Goal: Understand process/instructions

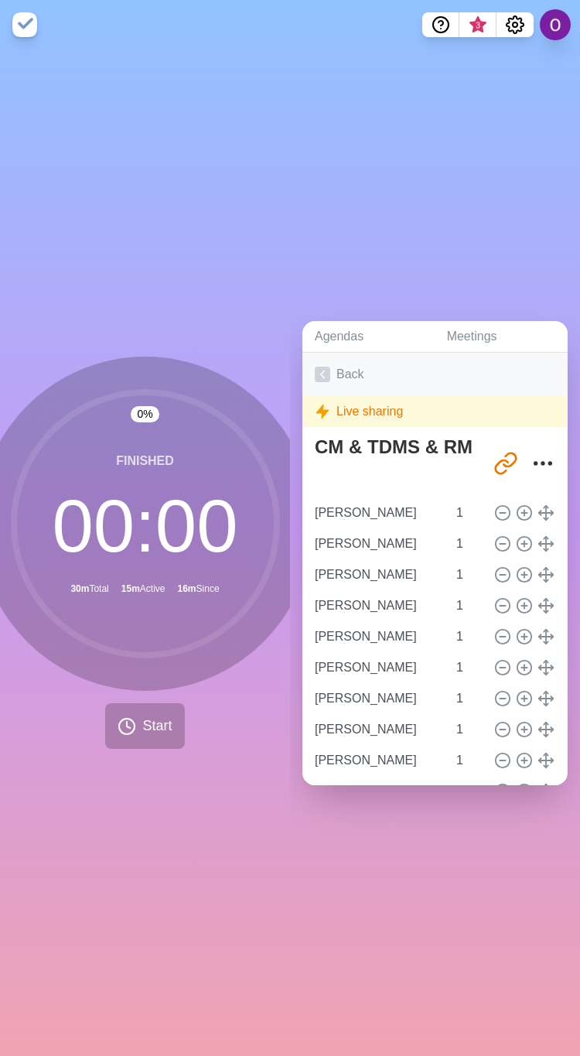
drag, startPoint x: 0, startPoint y: 0, endPoint x: 319, endPoint y: 361, distance: 481.2
click at [319, 367] on icon at bounding box center [322, 374] width 15 height 15
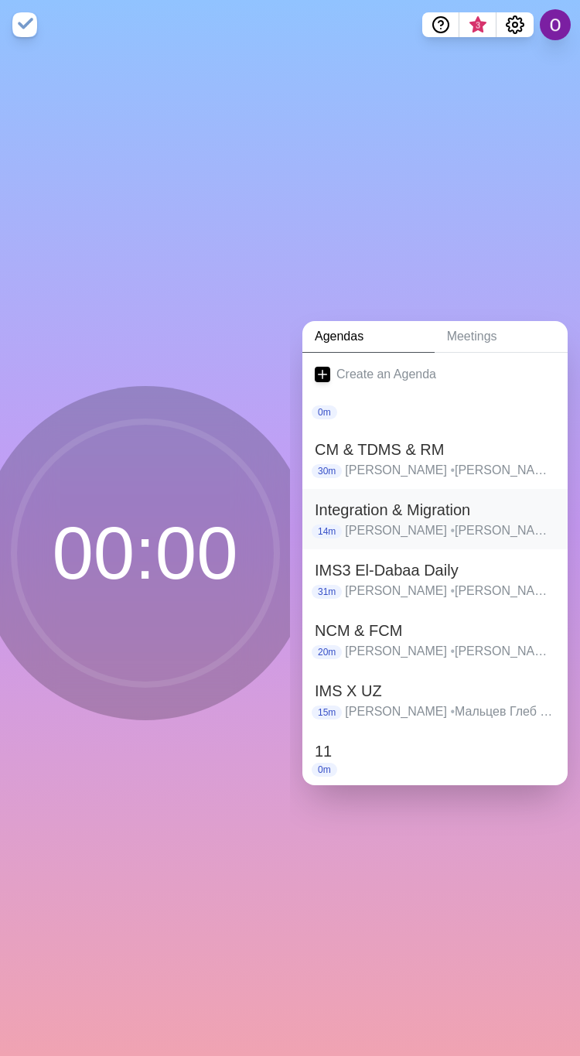
click at [350, 498] on h2 "Integration & Migration" at bounding box center [435, 509] width 241 height 23
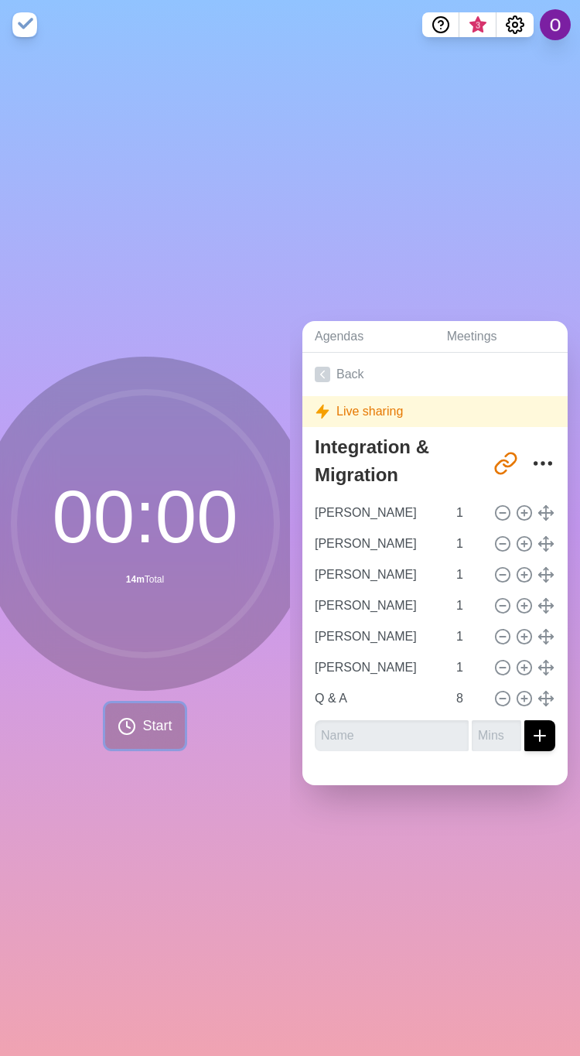
click at [142, 723] on span "Start" at bounding box center [156, 726] width 29 height 21
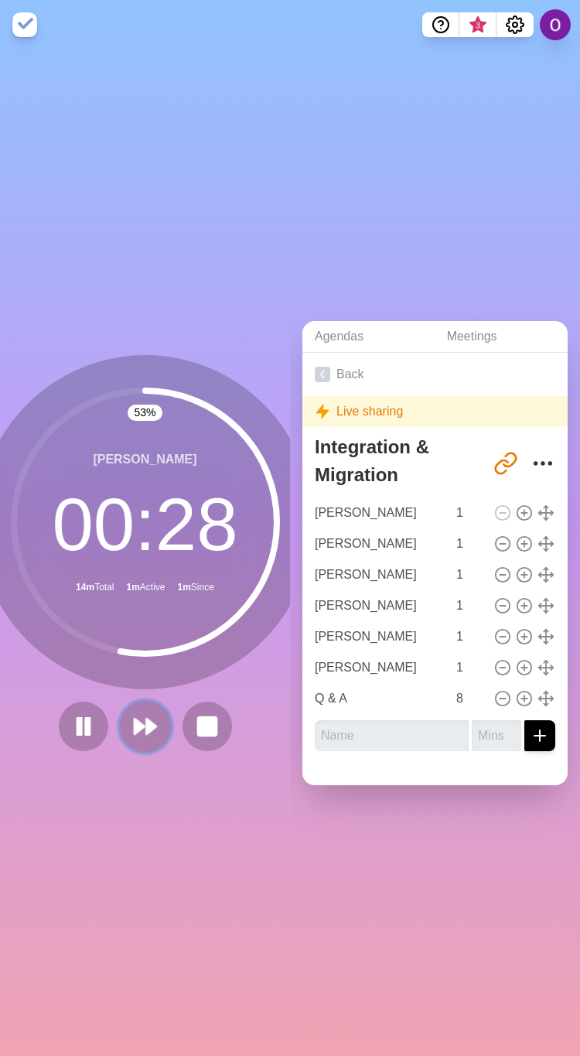
click at [142, 724] on icon at bounding box center [145, 726] width 26 height 26
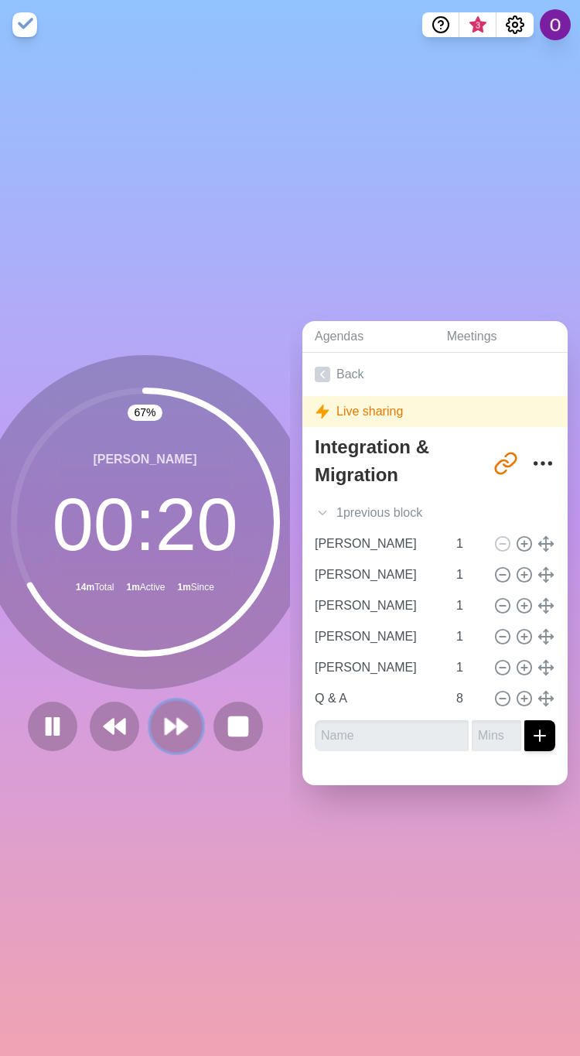
click at [174, 713] on icon at bounding box center [176, 726] width 26 height 26
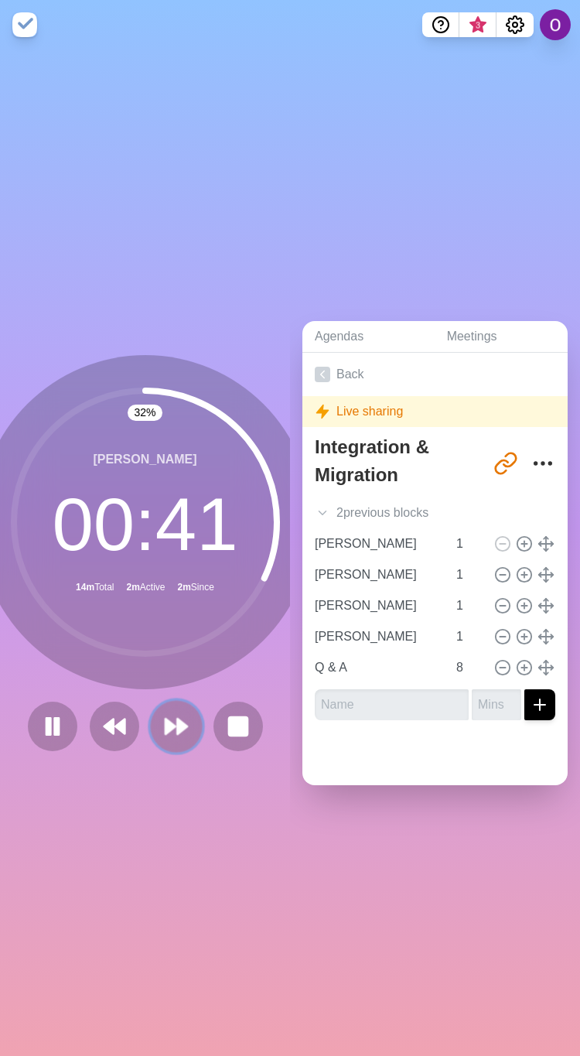
click at [165, 725] on icon at bounding box center [176, 726] width 26 height 26
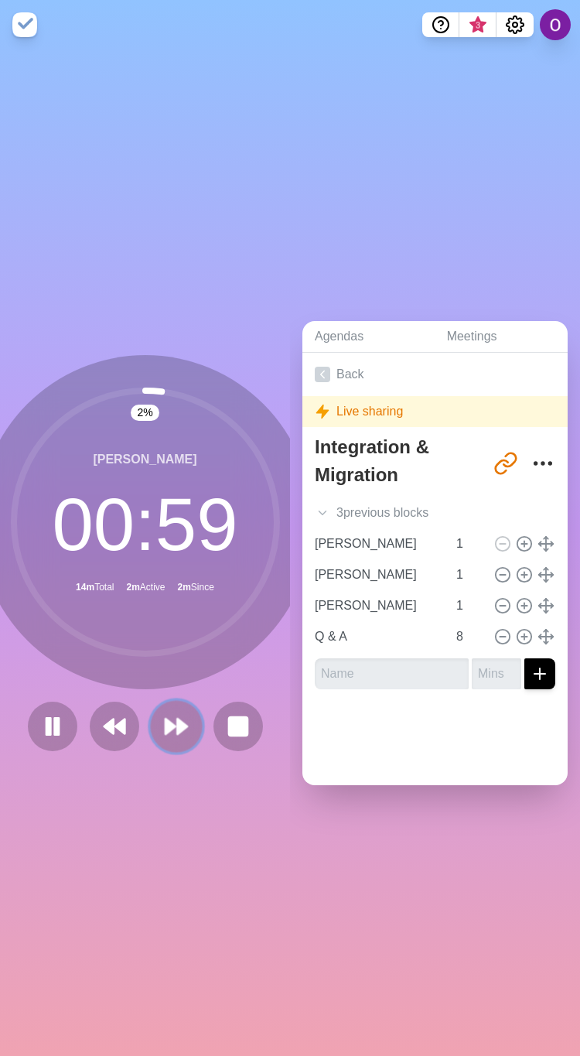
click at [166, 719] on polygon at bounding box center [171, 726] width 10 height 15
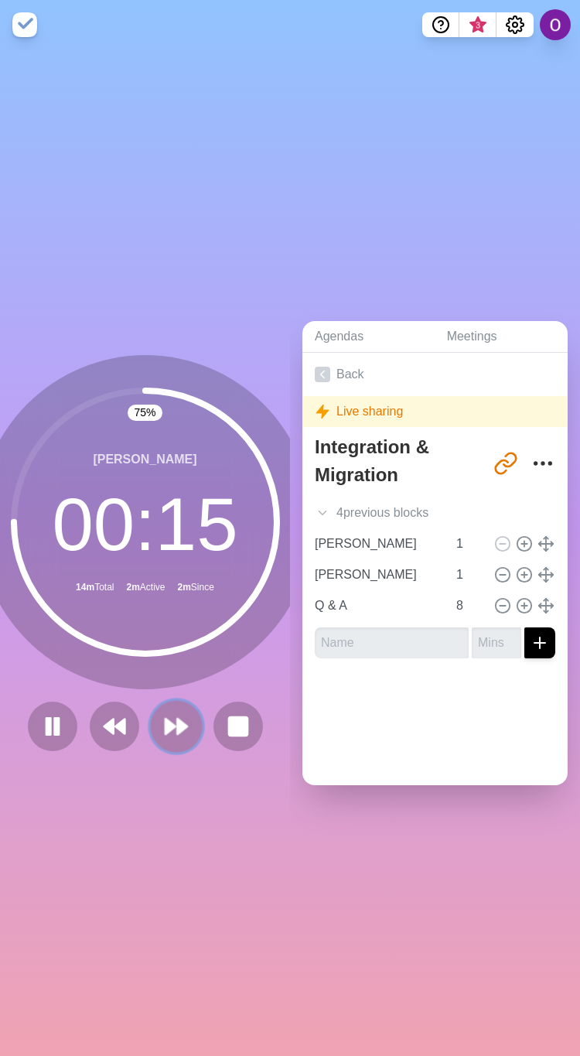
click at [165, 713] on icon at bounding box center [176, 726] width 26 height 26
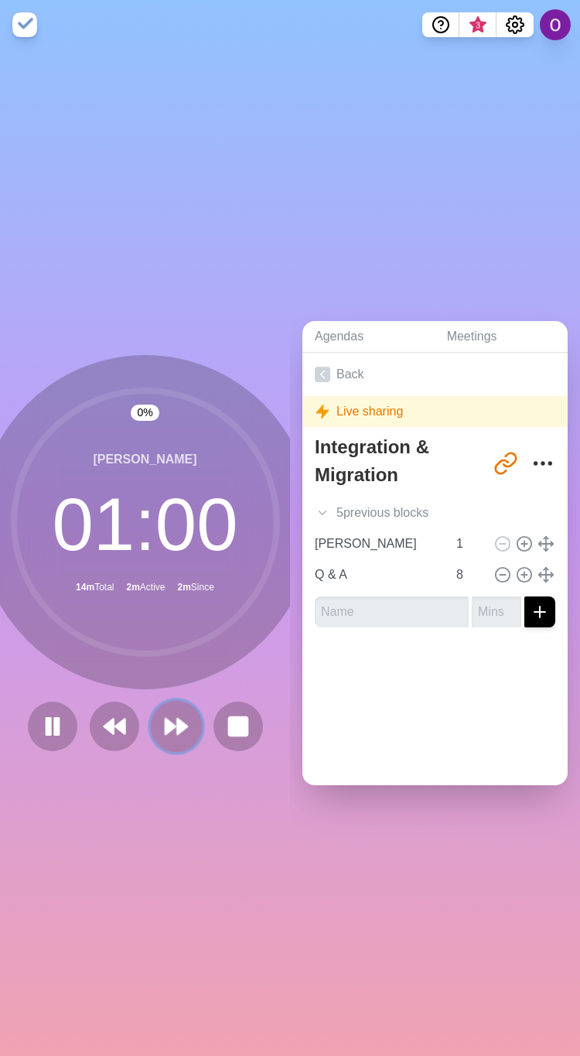
click at [165, 713] on icon at bounding box center [176, 726] width 26 height 26
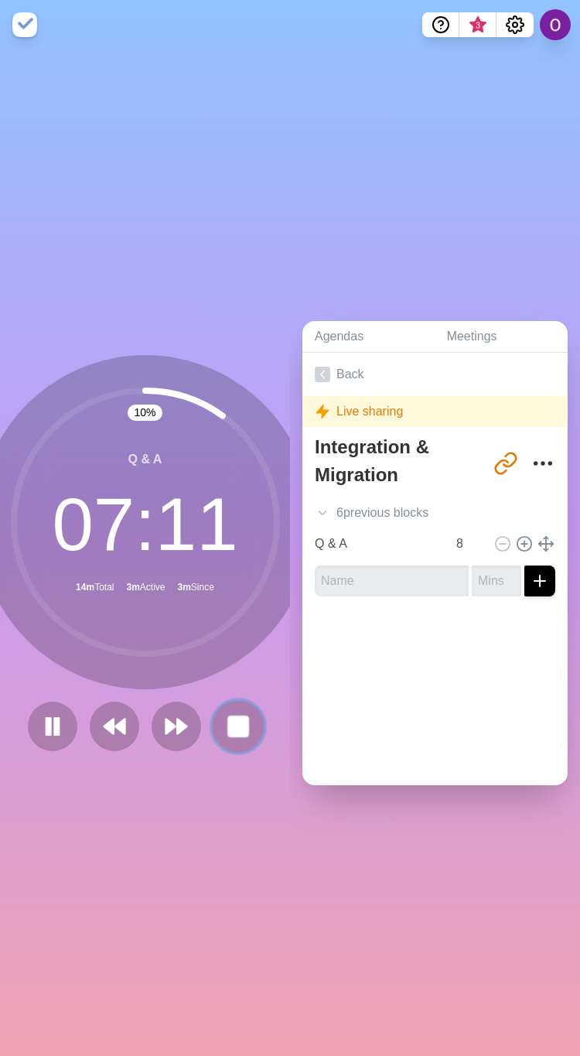
click at [233, 716] on rect at bounding box center [237, 725] width 19 height 19
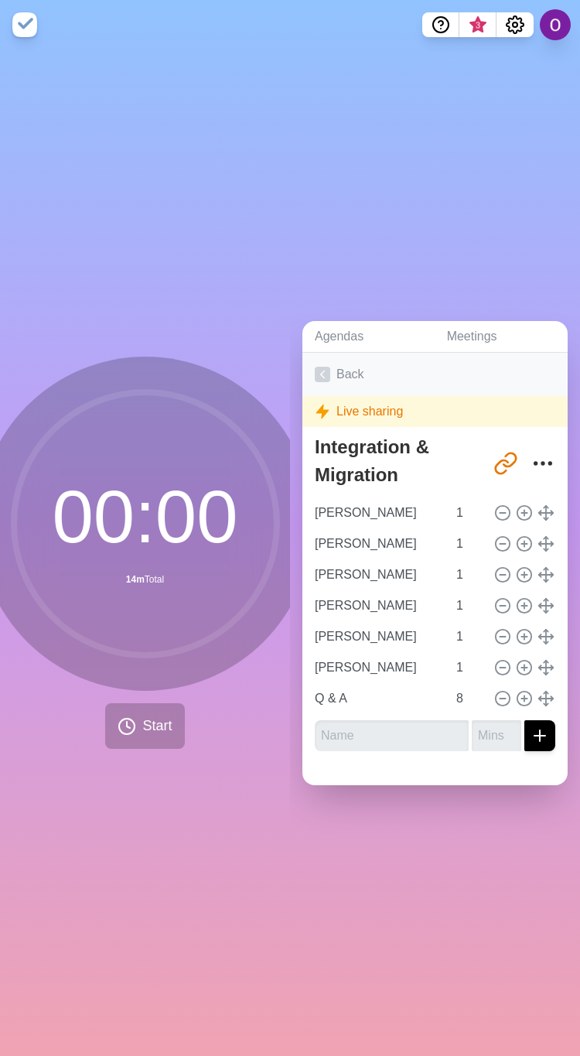
click at [328, 367] on icon at bounding box center [322, 374] width 15 height 15
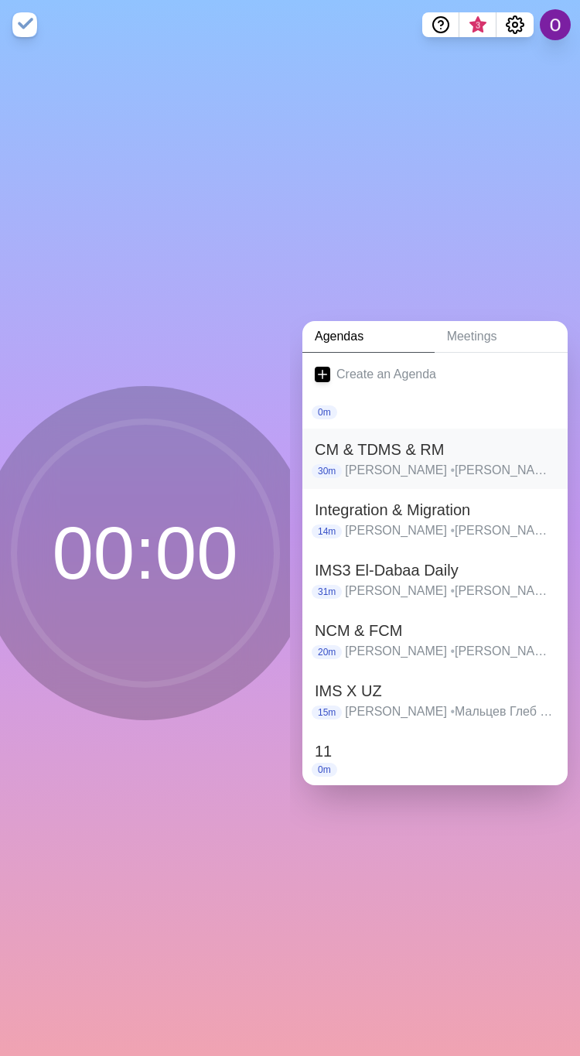
click at [371, 461] on p "[PERSON_NAME] • [PERSON_NAME] • [PERSON_NAME] • [PERSON_NAME] • [PERSON_NAME] •…" at bounding box center [450, 470] width 210 height 19
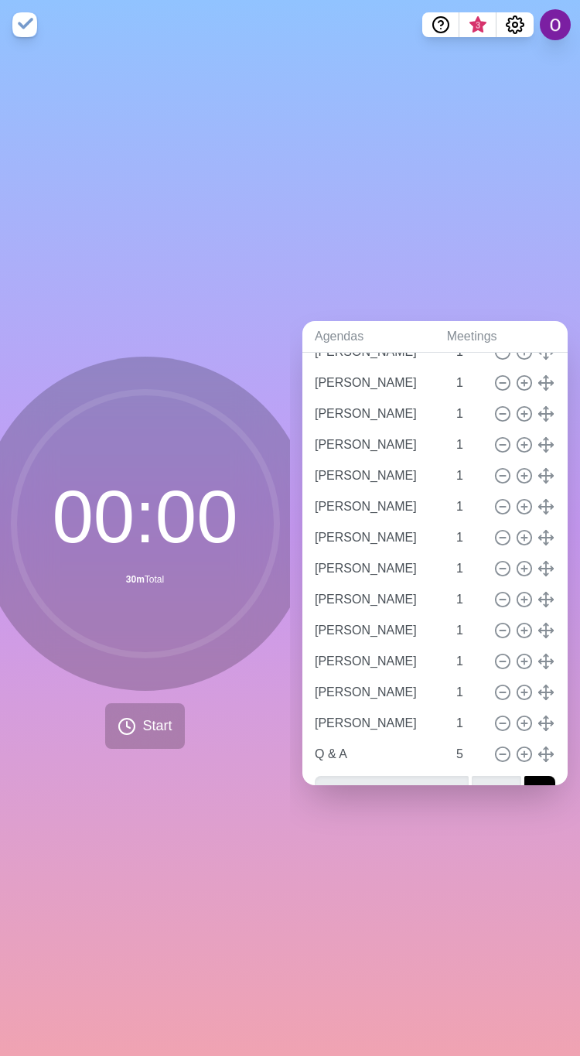
scroll to position [565, 0]
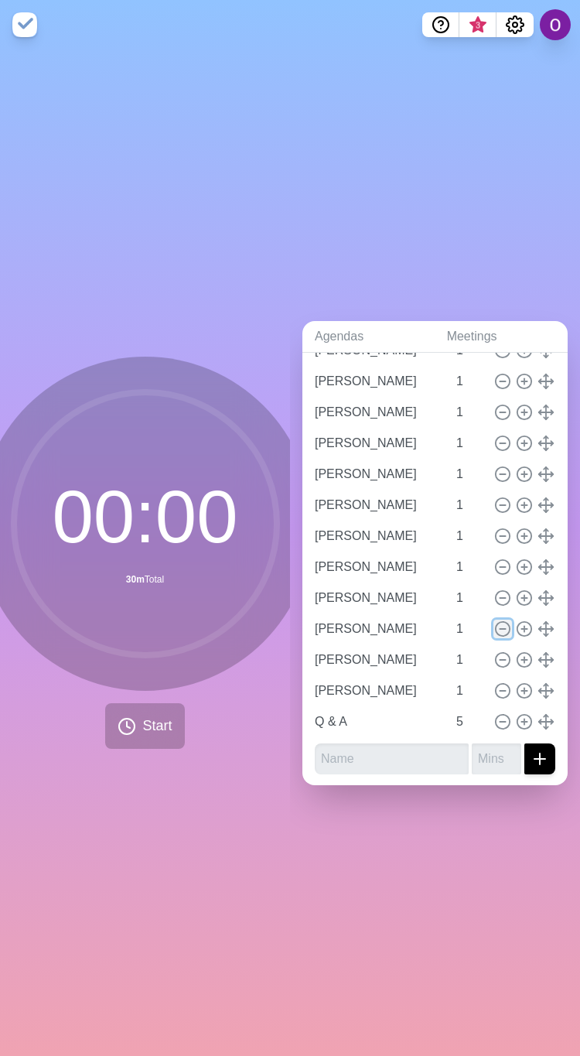
click at [494, 620] on icon at bounding box center [502, 628] width 17 height 17
type input "[PERSON_NAME]"
type input "Q & A"
type input "5"
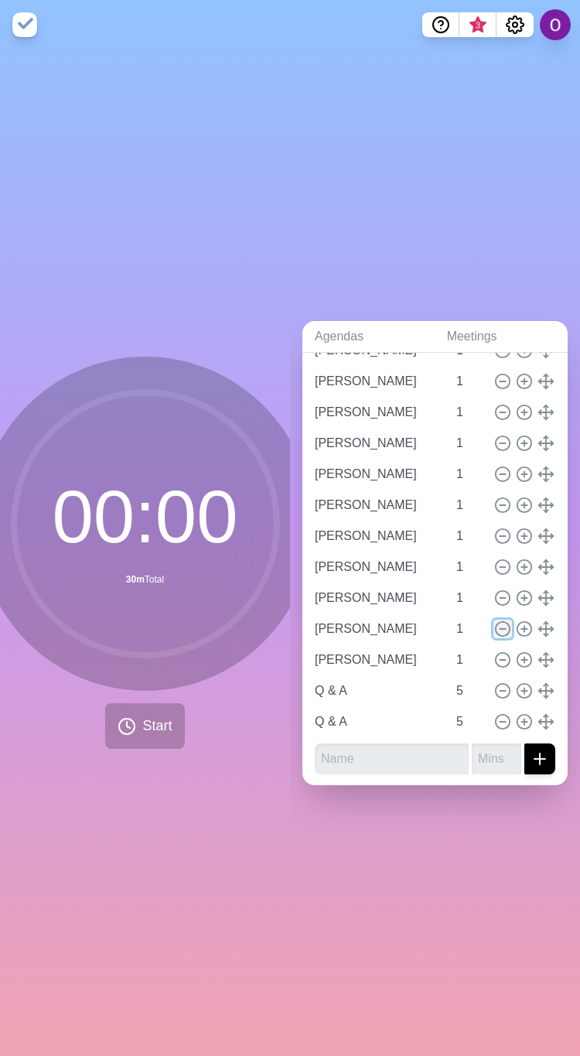
scroll to position [535, 0]
click at [516, 682] on icon at bounding box center [524, 690] width 17 height 17
type input "[PERSON_NAME]"
type input "1"
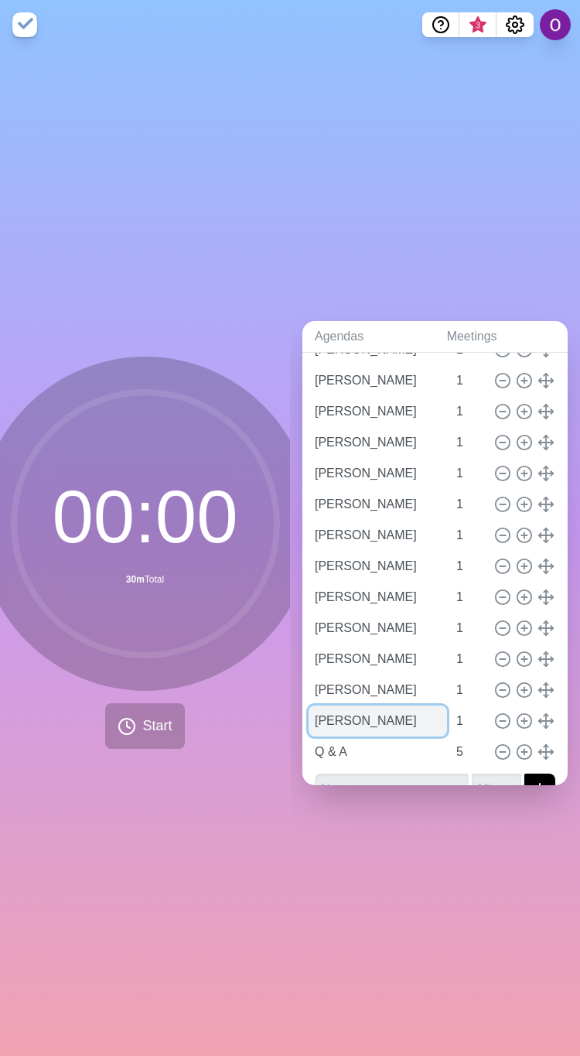
click at [343, 706] on input "[PERSON_NAME]" at bounding box center [378, 721] width 138 height 31
drag, startPoint x: 312, startPoint y: 709, endPoint x: 418, endPoint y: 718, distance: 106.4
click at [418, 718] on div "[PERSON_NAME] 1" at bounding box center [435, 721] width 253 height 31
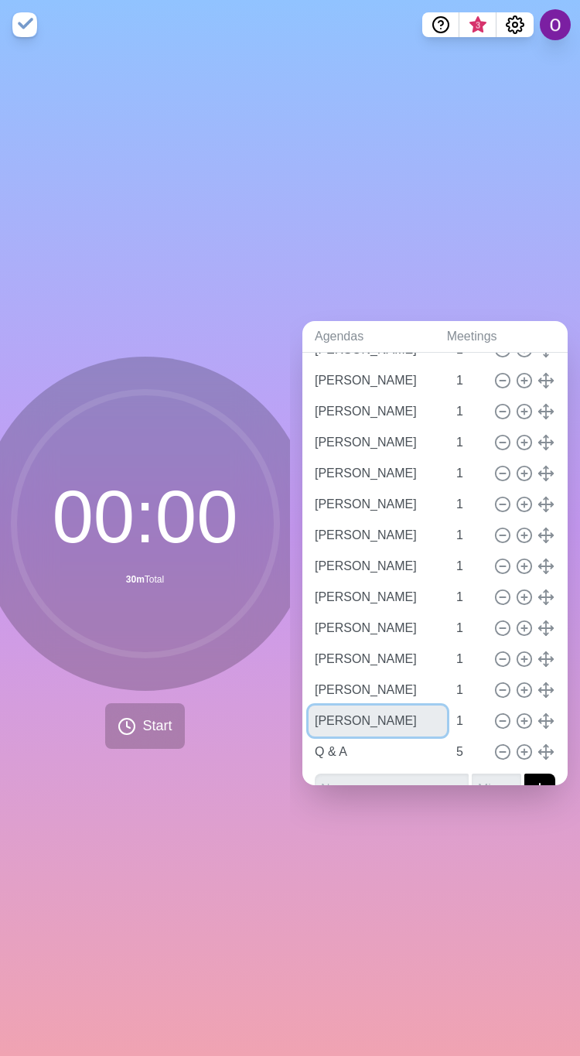
type input "[PERSON_NAME]"
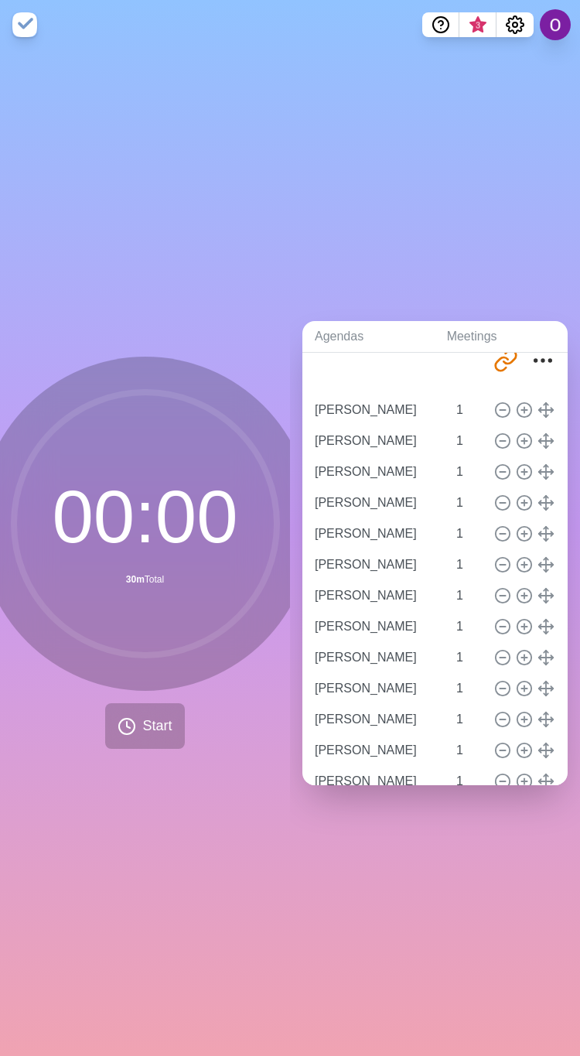
scroll to position [0, 0]
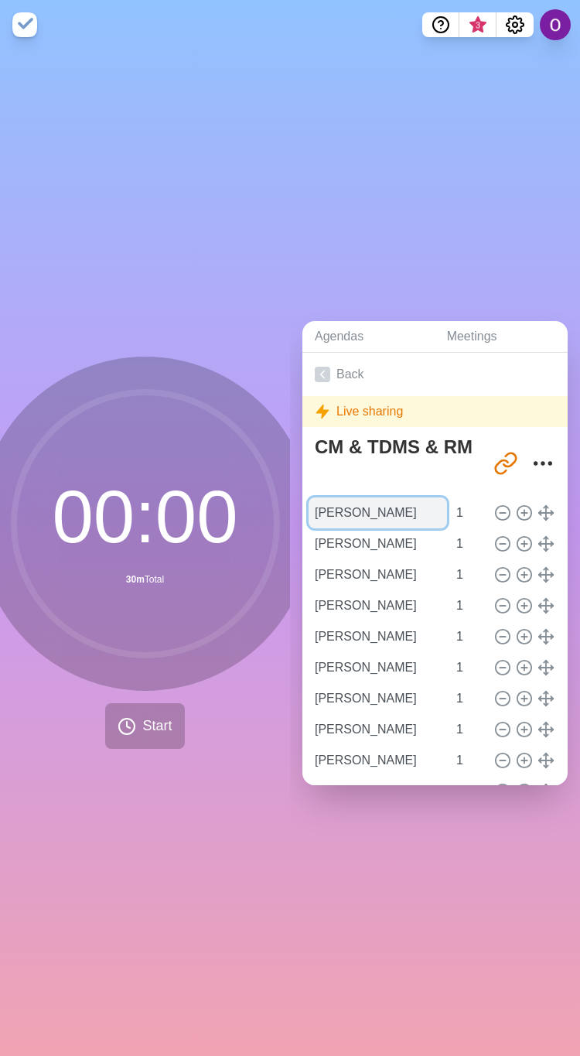
click at [354, 507] on input "[PERSON_NAME]" at bounding box center [378, 512] width 138 height 31
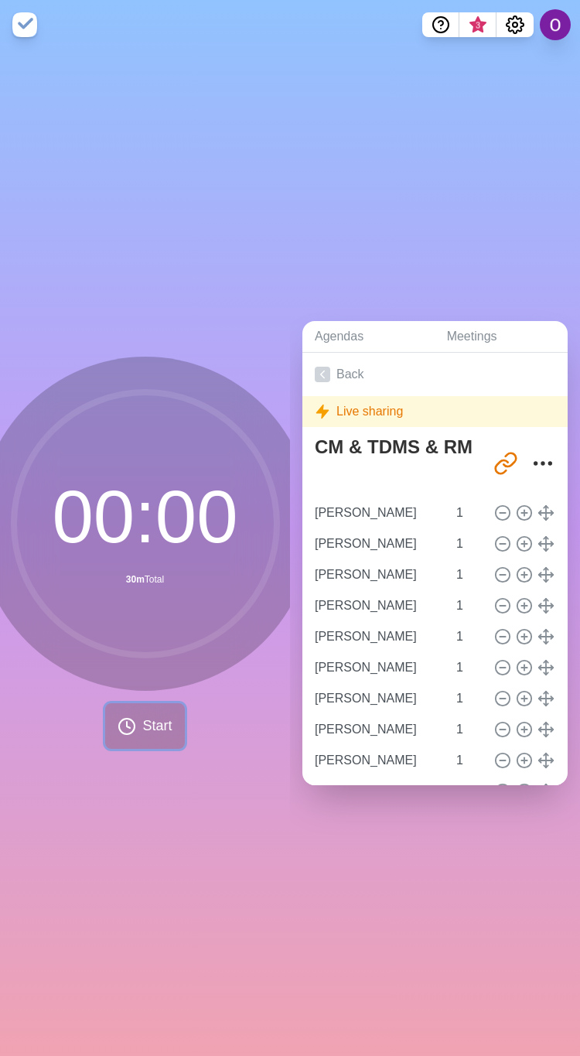
click at [142, 718] on span "Start" at bounding box center [156, 726] width 29 height 21
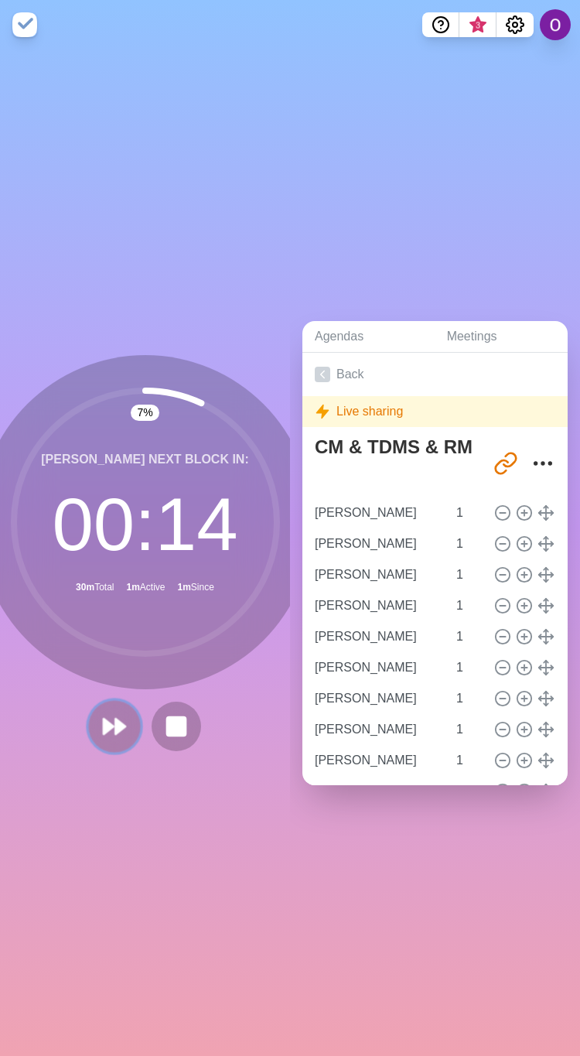
click at [115, 719] on polygon at bounding box center [120, 726] width 10 height 15
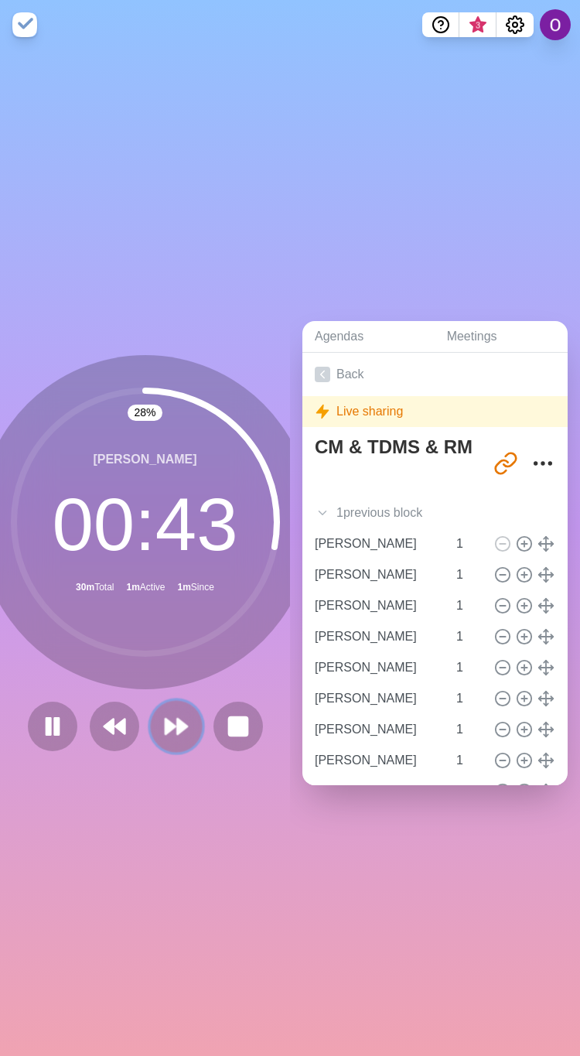
click at [166, 723] on icon at bounding box center [176, 726] width 26 height 26
click at [177, 713] on icon at bounding box center [176, 726] width 26 height 26
click at [177, 719] on polygon at bounding box center [182, 726] width 10 height 15
drag, startPoint x: 162, startPoint y: 716, endPoint x: 174, endPoint y: 718, distance: 11.8
click at [166, 719] on polygon at bounding box center [171, 726] width 10 height 15
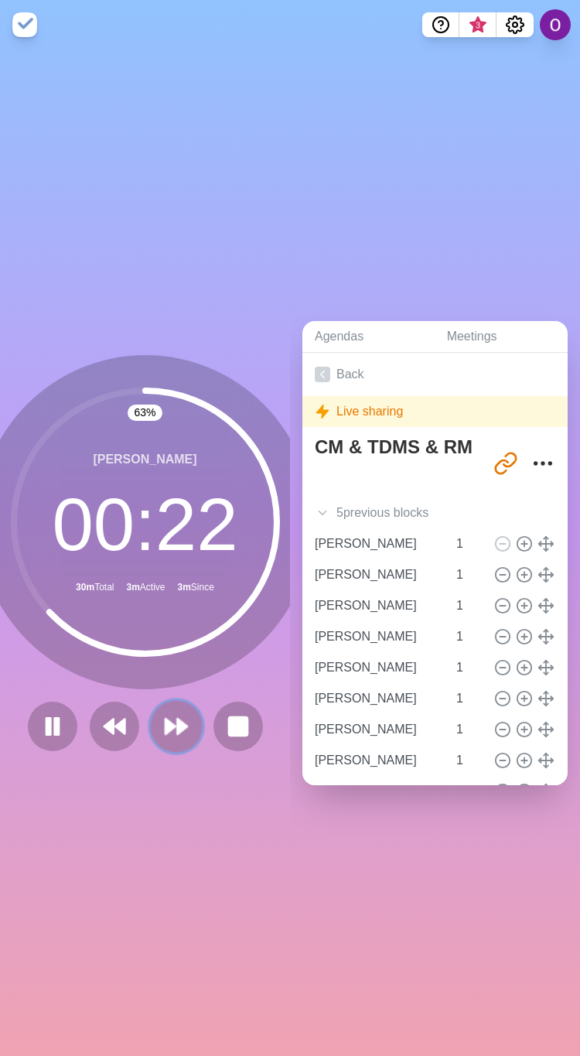
click at [169, 713] on icon at bounding box center [176, 726] width 26 height 26
click at [177, 722] on icon at bounding box center [176, 726] width 26 height 26
click at [166, 719] on polygon at bounding box center [171, 726] width 10 height 15
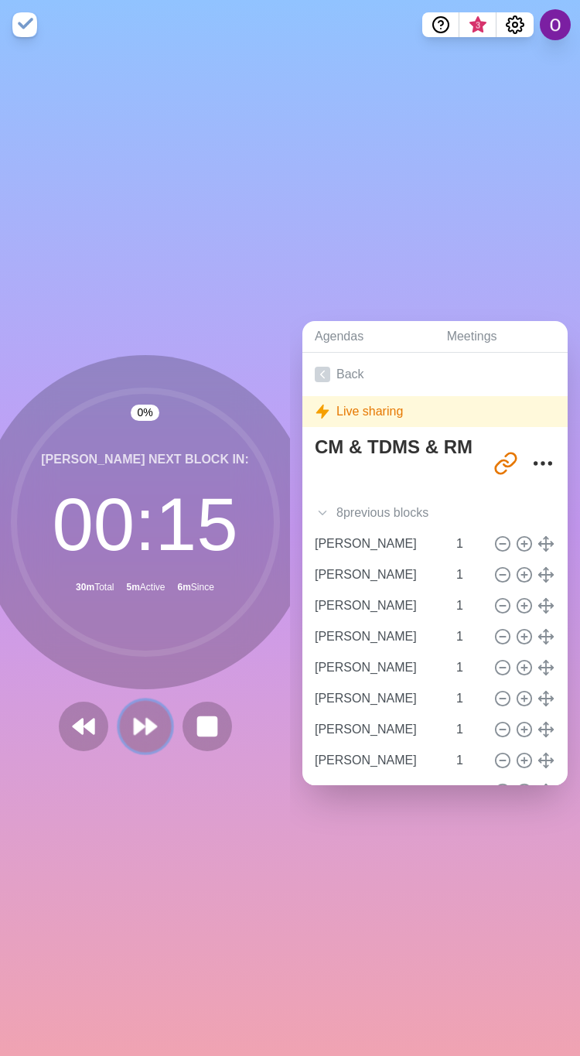
click at [147, 715] on icon at bounding box center [145, 726] width 26 height 26
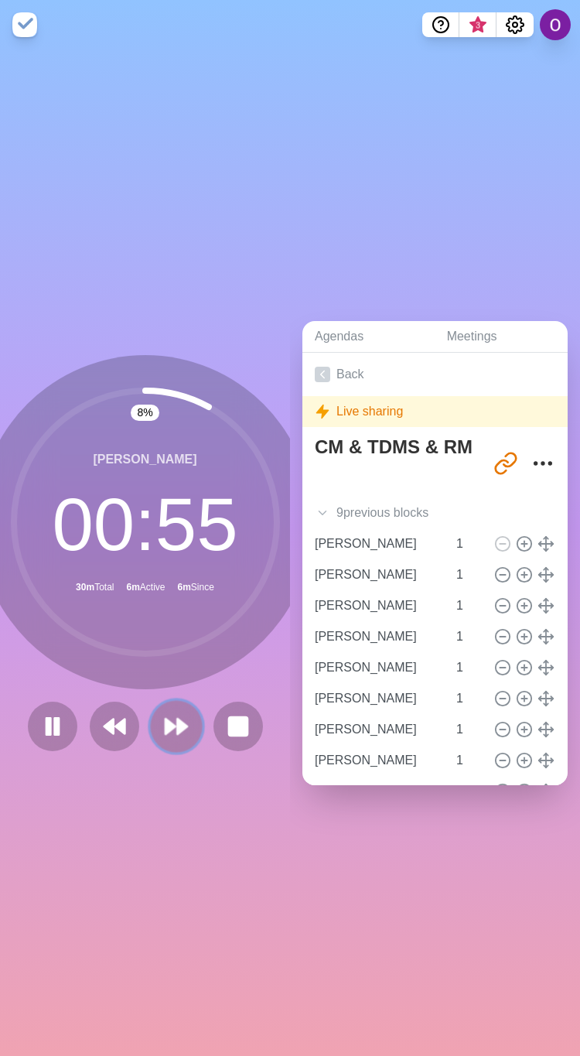
click at [177, 720] on polygon at bounding box center [182, 726] width 10 height 15
click at [177, 719] on polygon at bounding box center [182, 726] width 10 height 15
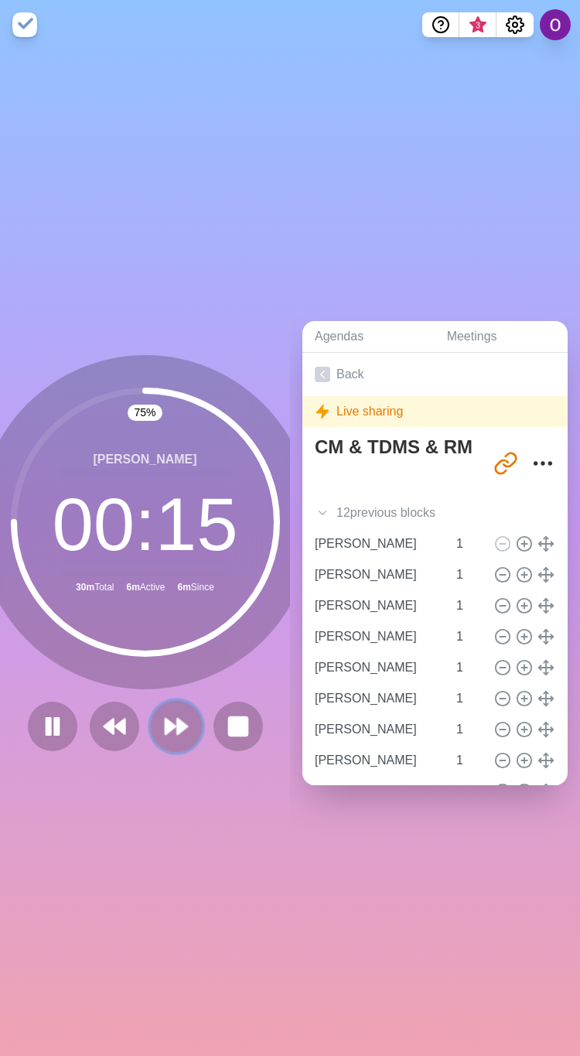
click at [166, 719] on polygon at bounding box center [171, 726] width 10 height 15
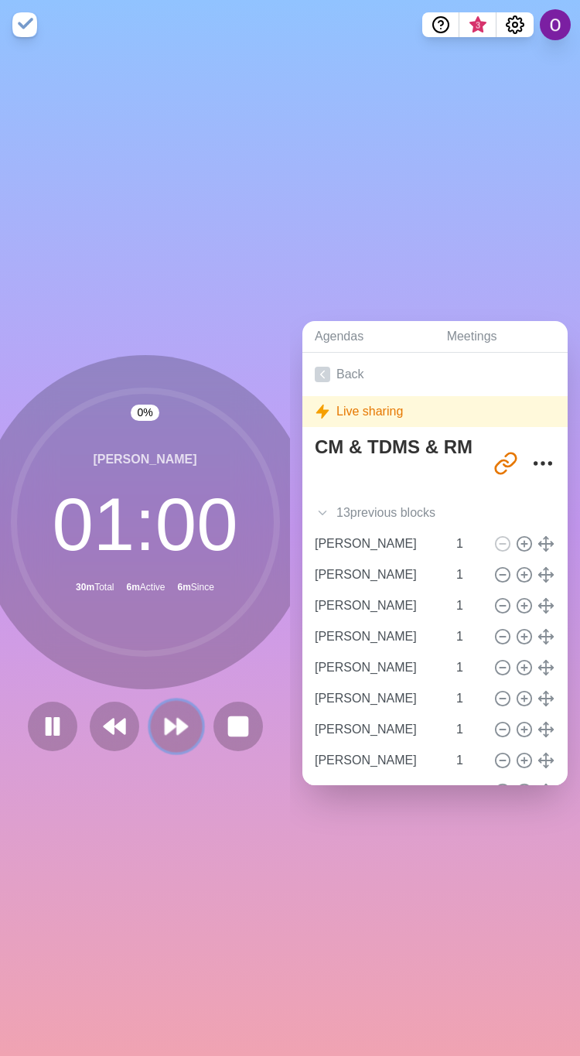
click at [166, 719] on polygon at bounding box center [171, 726] width 10 height 15
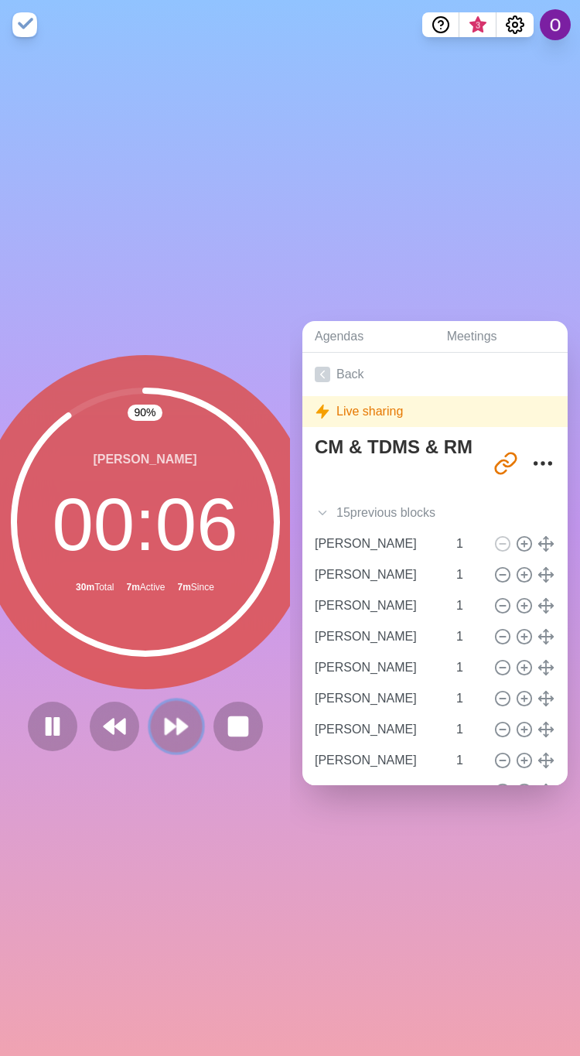
click at [163, 713] on icon at bounding box center [176, 726] width 26 height 26
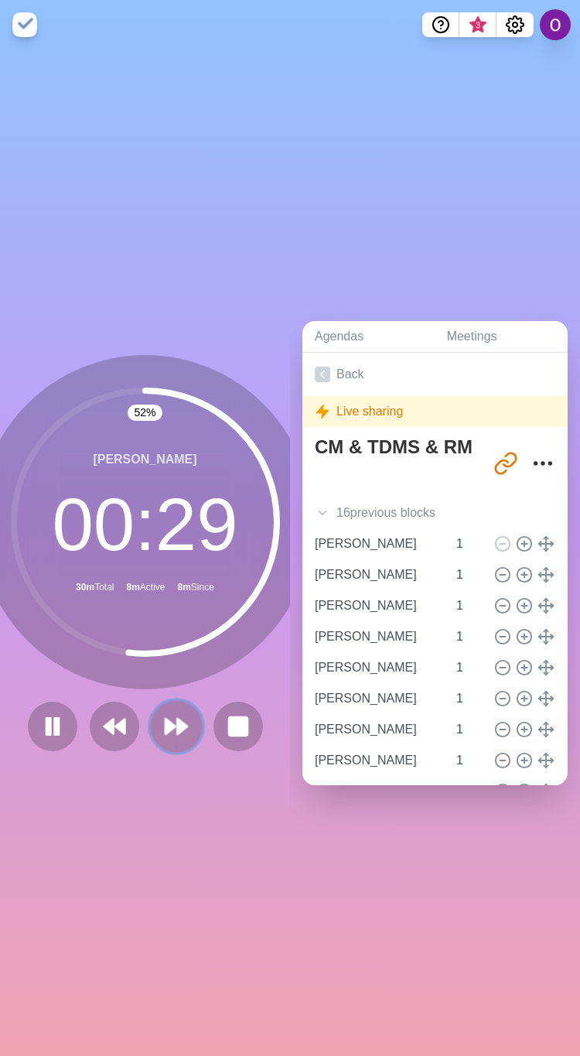
click at [166, 719] on polygon at bounding box center [171, 726] width 10 height 15
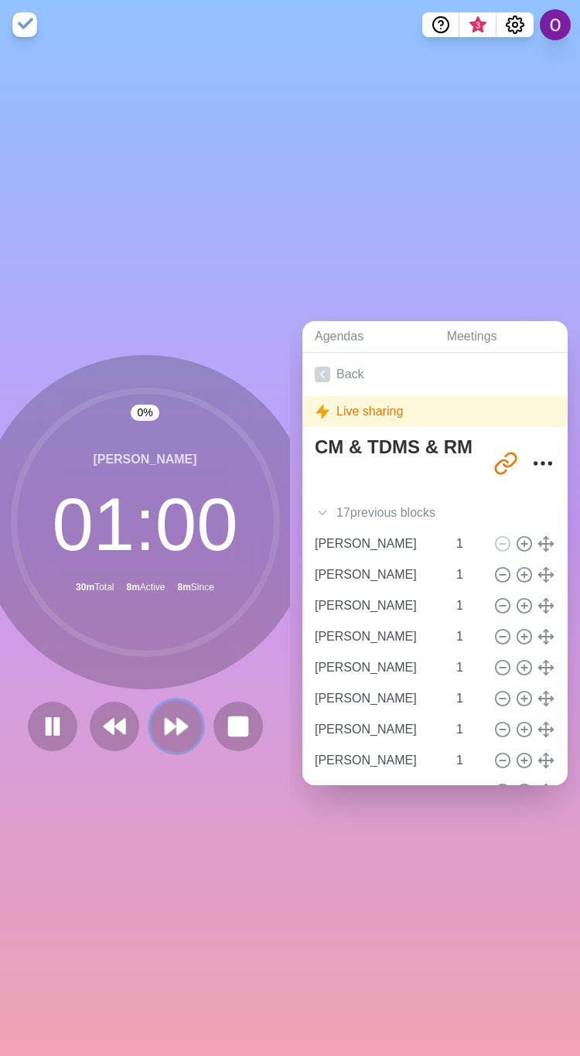
click at [166, 719] on polygon at bounding box center [171, 726] width 10 height 15
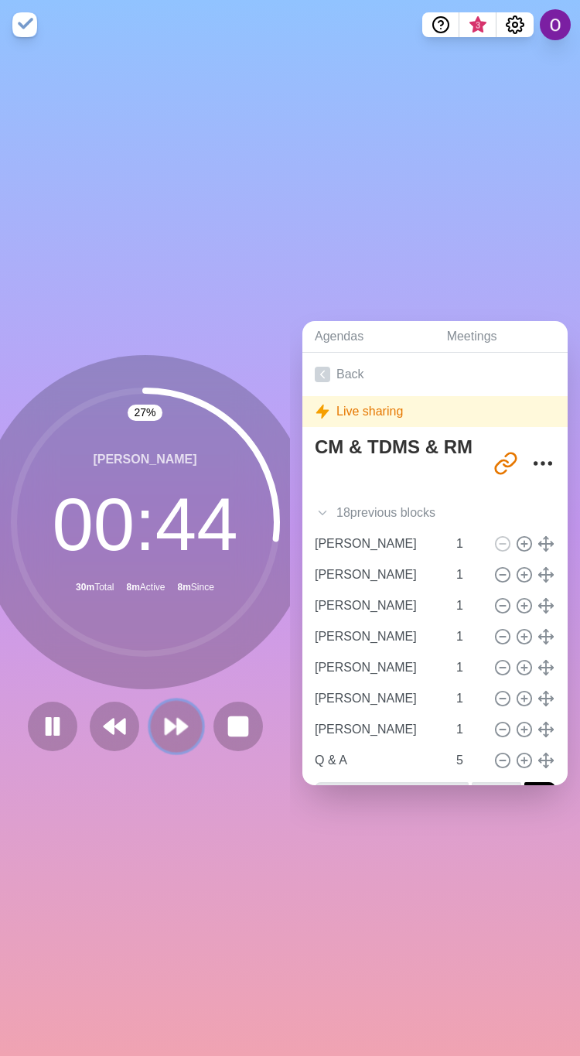
click at [170, 732] on button at bounding box center [176, 726] width 52 height 52
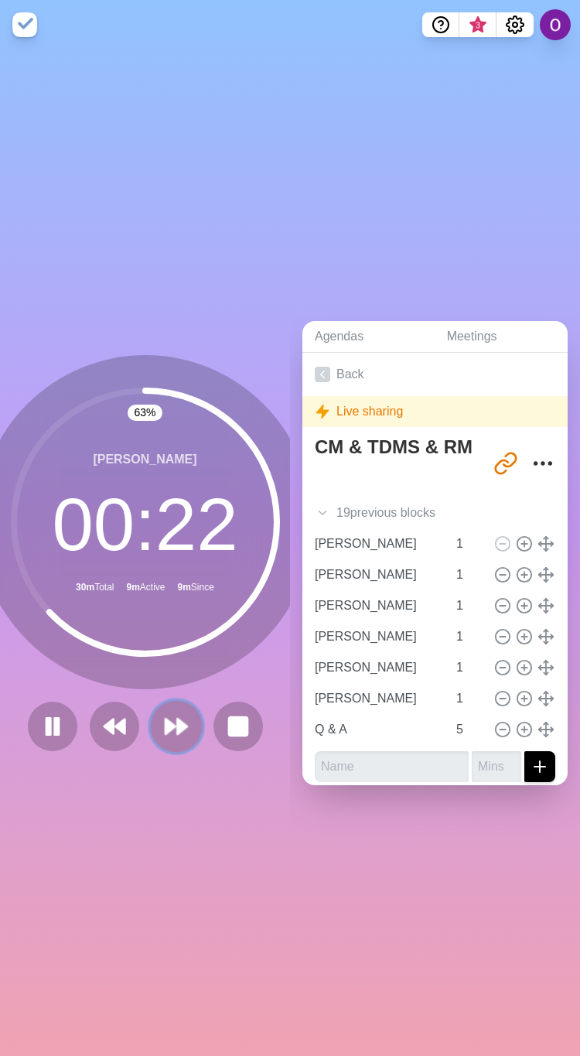
click at [163, 716] on icon at bounding box center [176, 726] width 26 height 26
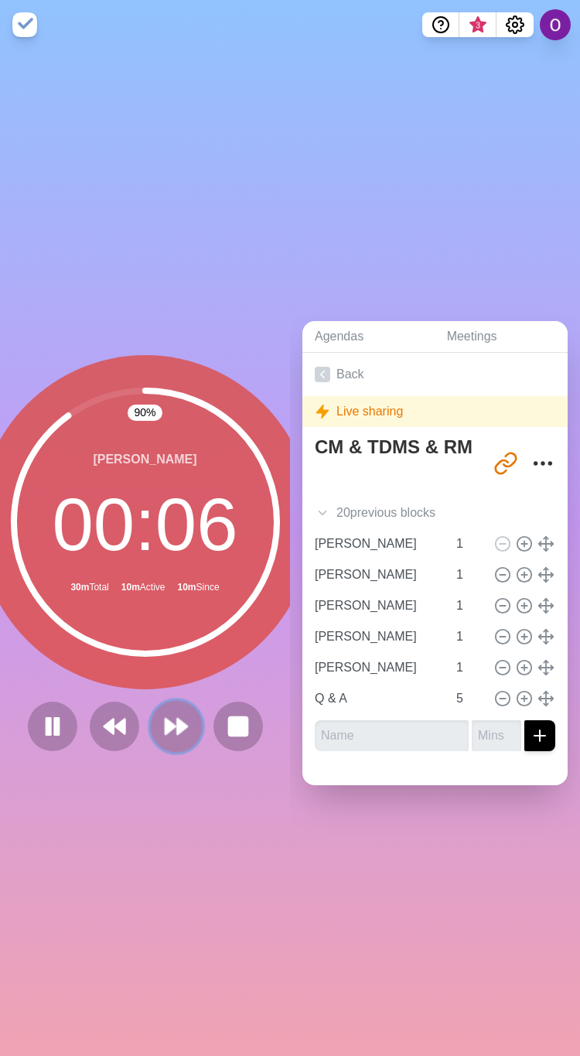
click at [177, 722] on polygon at bounding box center [182, 726] width 10 height 15
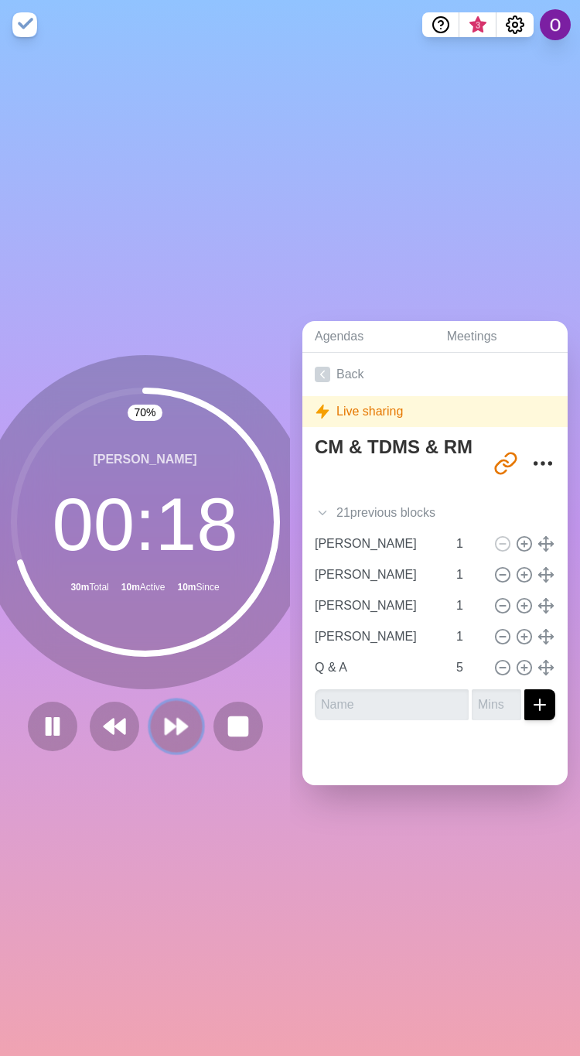
click at [165, 713] on icon at bounding box center [176, 726] width 26 height 26
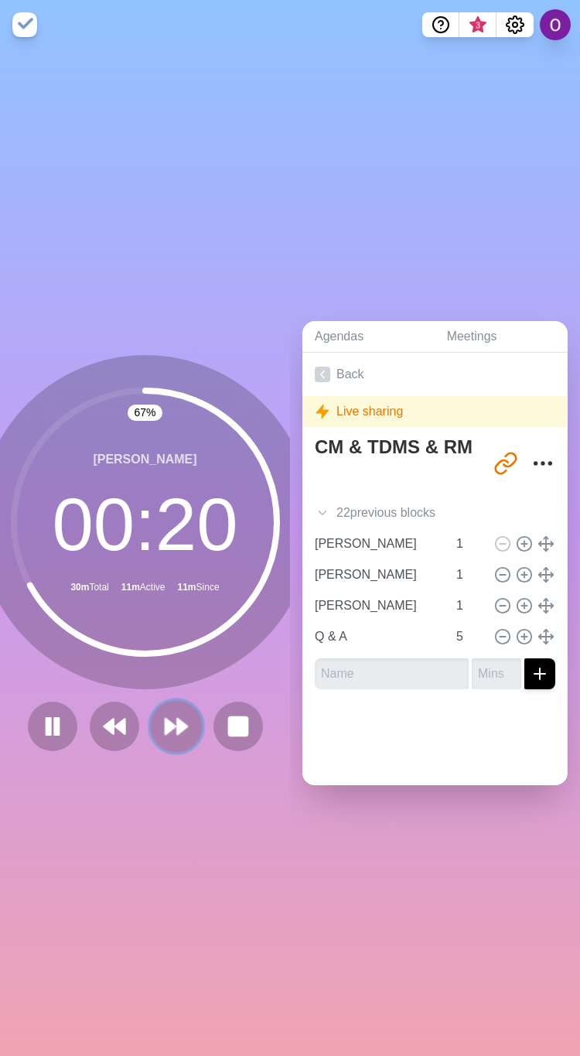
click at [176, 720] on icon at bounding box center [176, 726] width 26 height 26
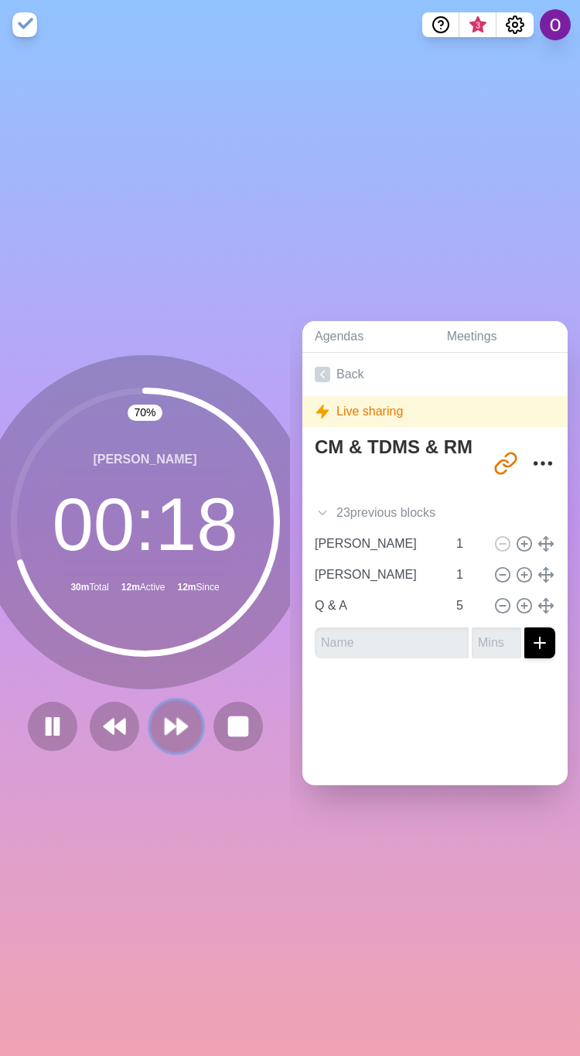
click at [177, 722] on polygon at bounding box center [182, 726] width 10 height 15
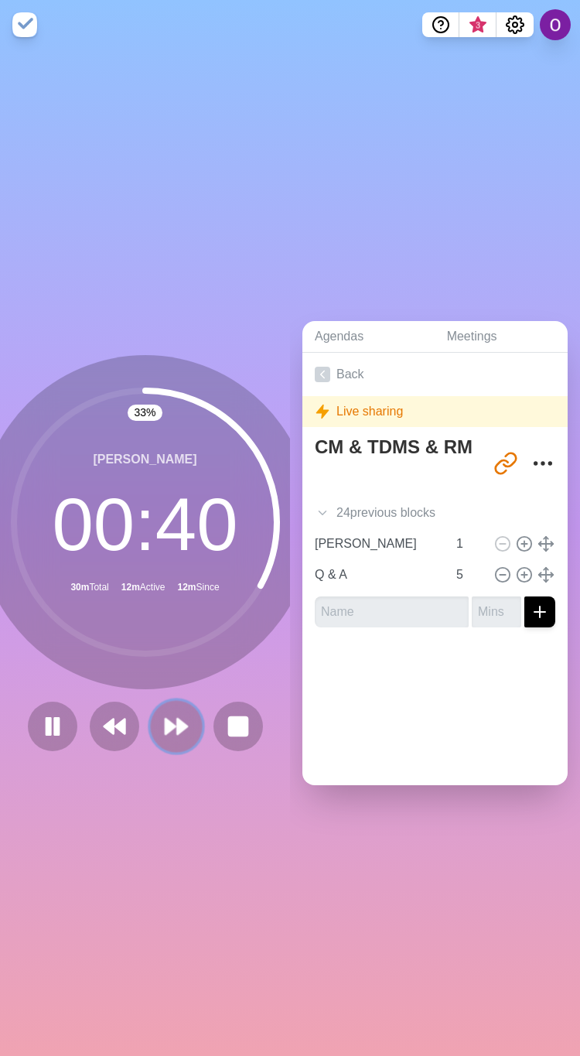
click at [158, 734] on button at bounding box center [176, 726] width 52 height 52
